Goal: Task Accomplishment & Management: Manage account settings

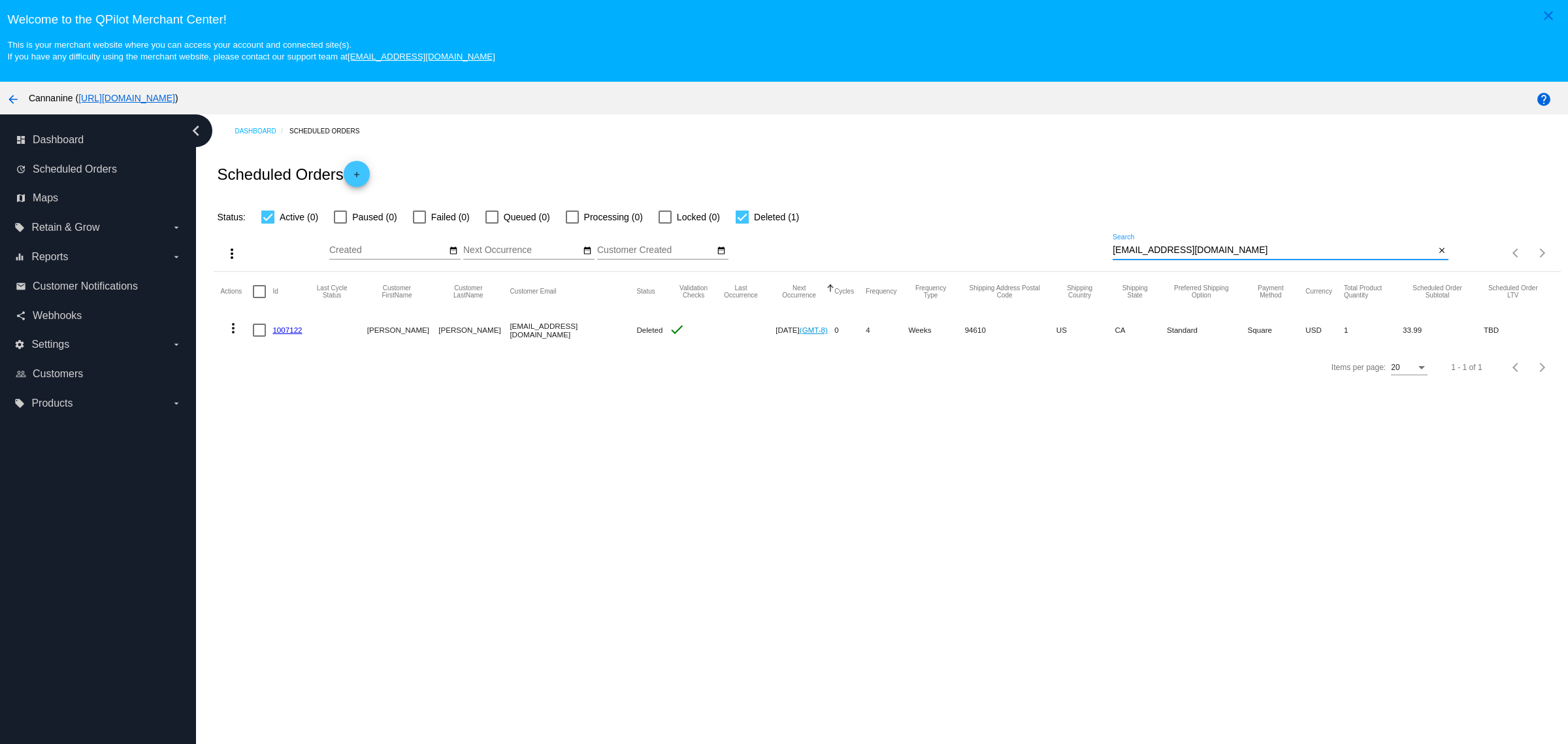
click at [1245, 251] on input "[EMAIL_ADDRESS][DOMAIN_NAME]" at bounding box center [1274, 251] width 322 height 10
paste input "[EMAIL_ADDRESS]"
type input "[EMAIL_ADDRESS][DOMAIN_NAME]"
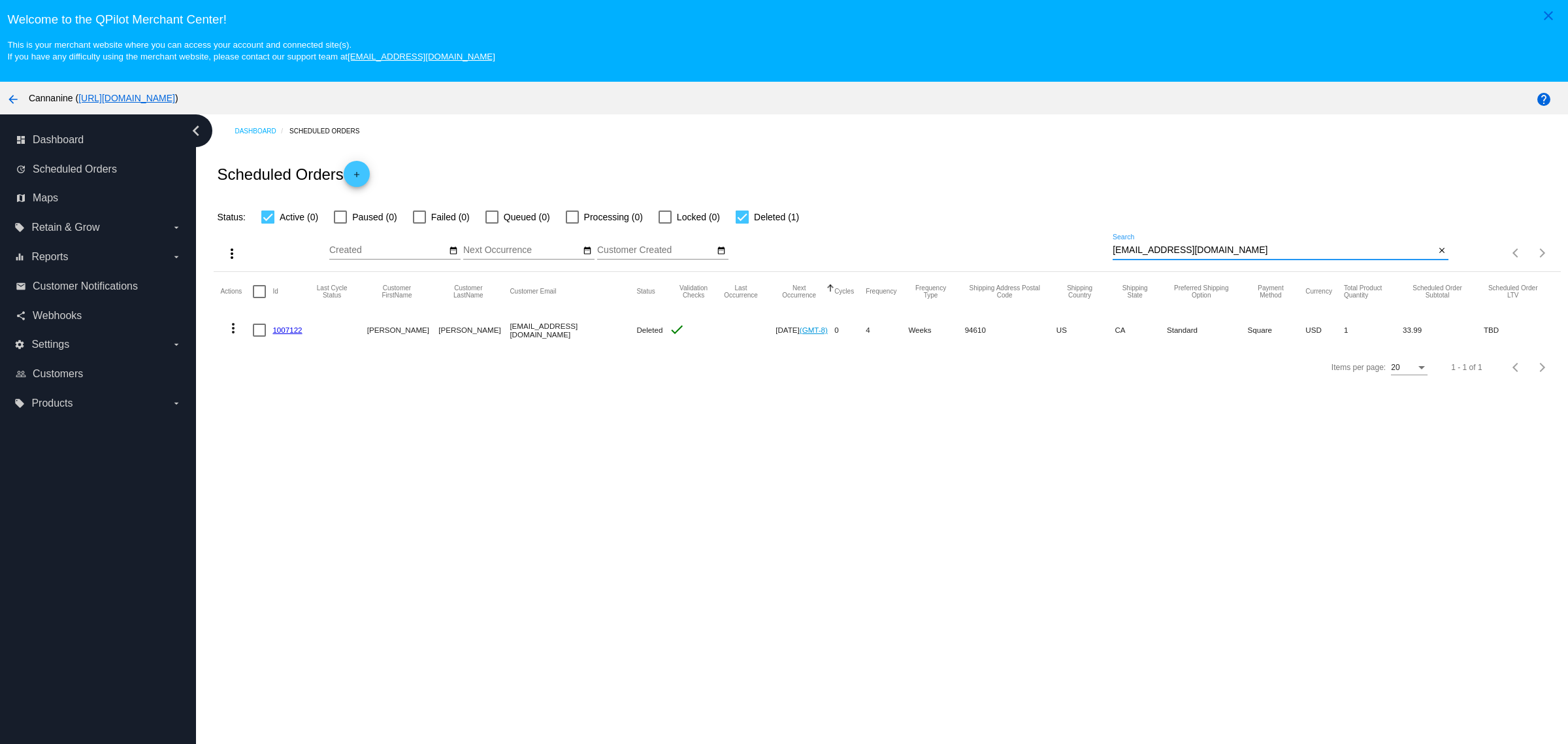
click at [1301, 177] on div "Scheduled Orders add" at bounding box center [886, 174] width 1346 height 53
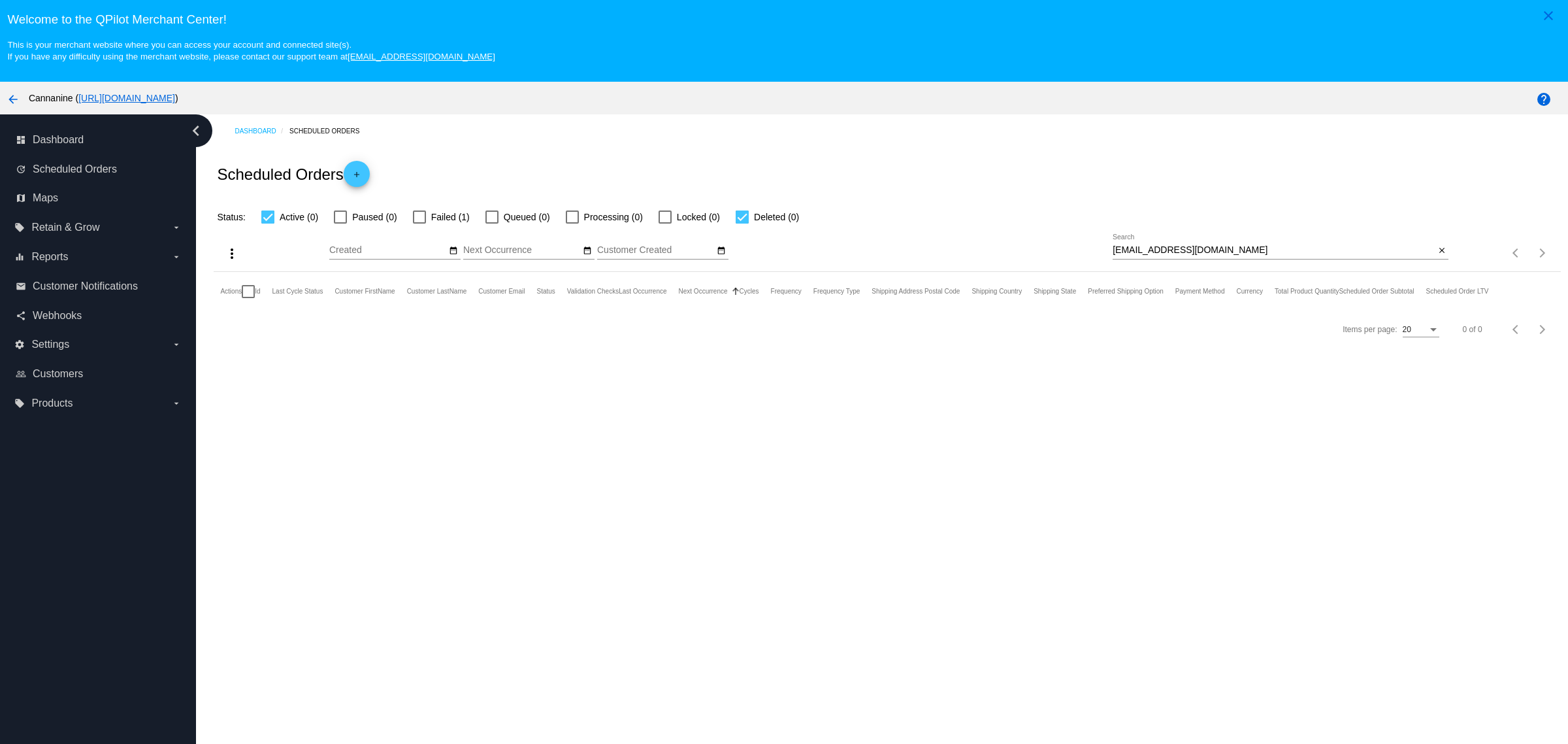
click at [429, 236] on div "more_vert Sep Jan Feb Mar [DATE]" at bounding box center [886, 248] width 1346 height 46
click at [435, 224] on span "Failed (1)" at bounding box center [450, 217] width 39 height 16
click at [419, 224] on input "Failed (1)" at bounding box center [419, 224] width 1 height 1
checkbox input "true"
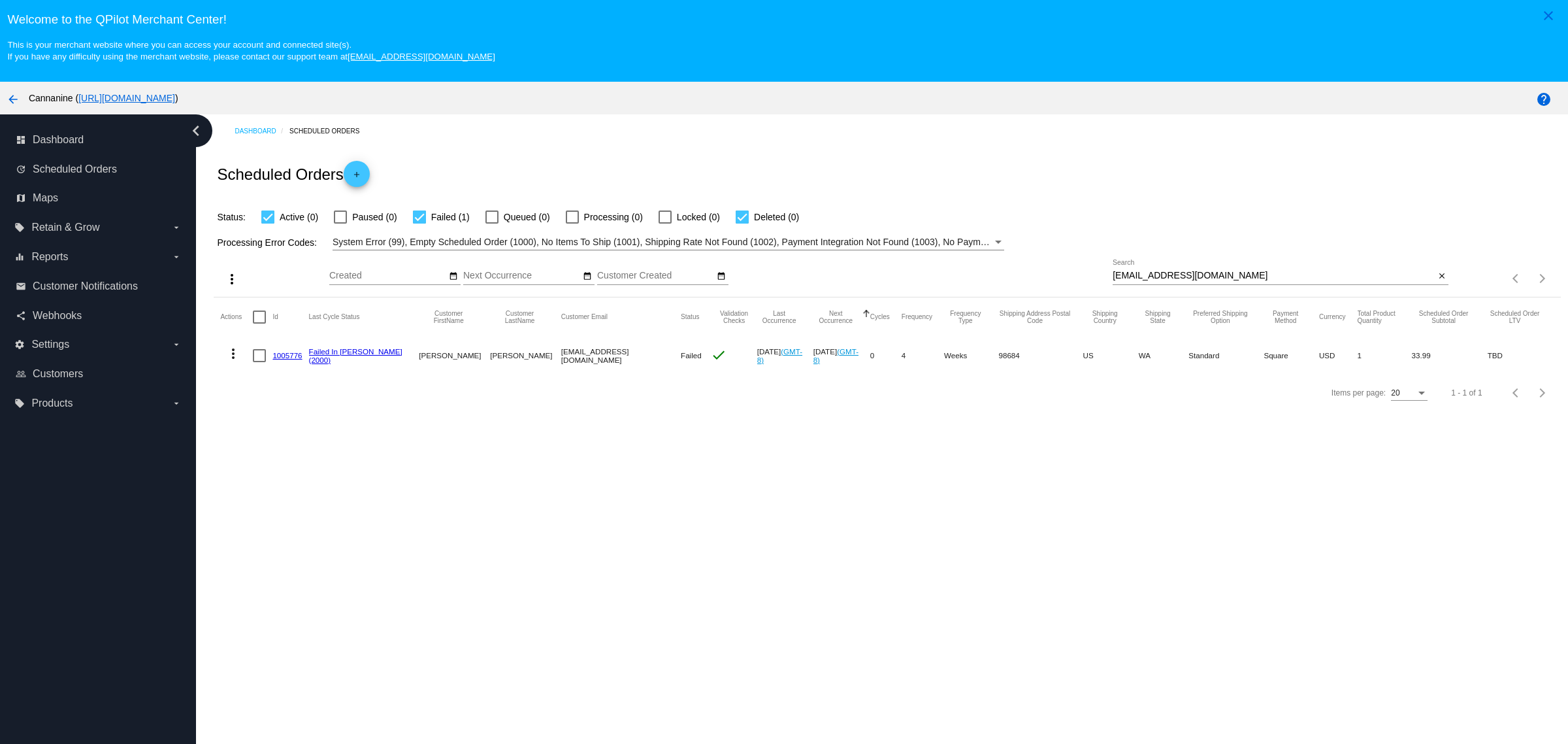
click at [231, 359] on mat-icon "more_vert" at bounding box center [233, 354] width 15 height 16
click at [292, 547] on button "delete Delete" at bounding box center [285, 549] width 130 height 31
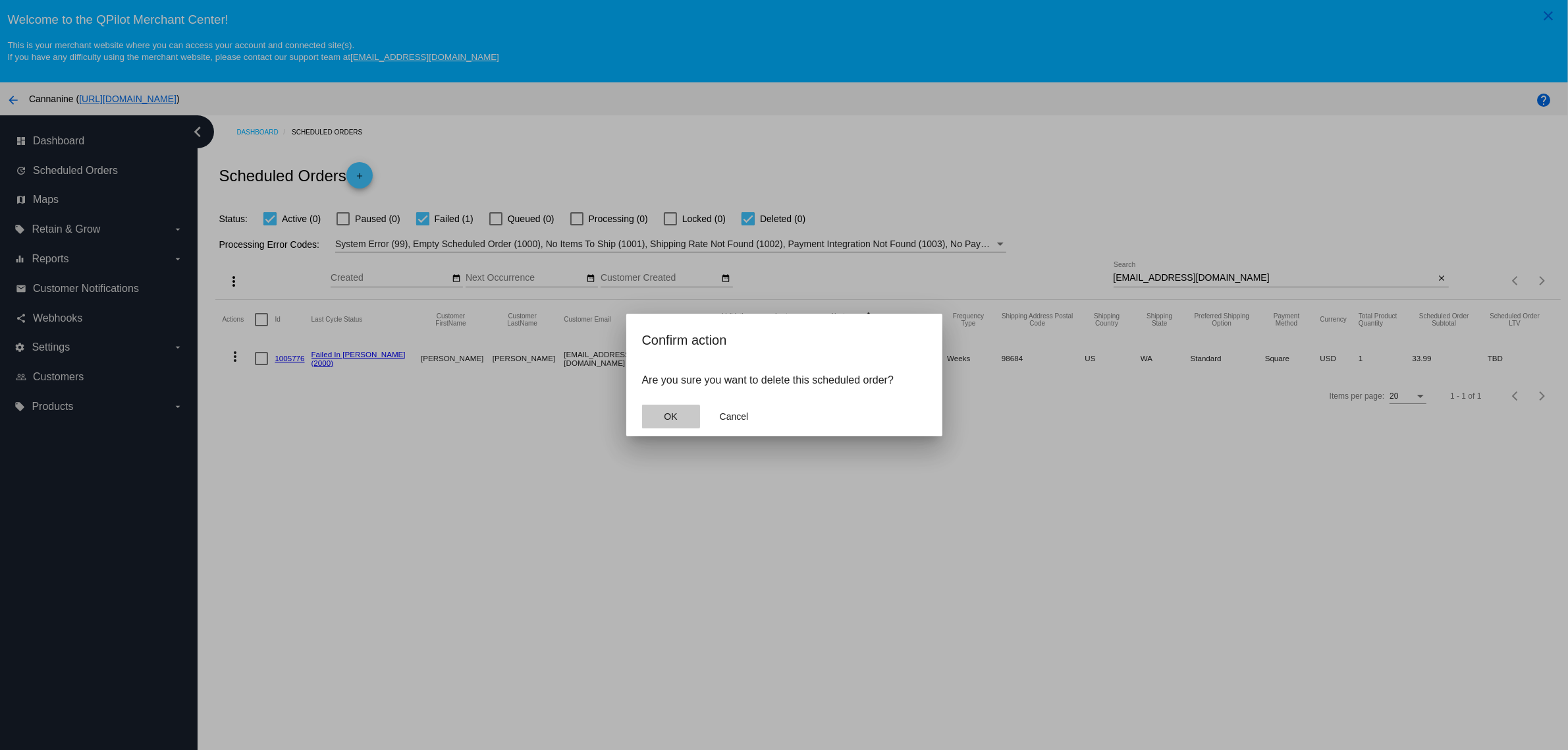
click at [656, 418] on button "OK" at bounding box center [671, 416] width 58 height 23
